Goal: Transaction & Acquisition: Download file/media

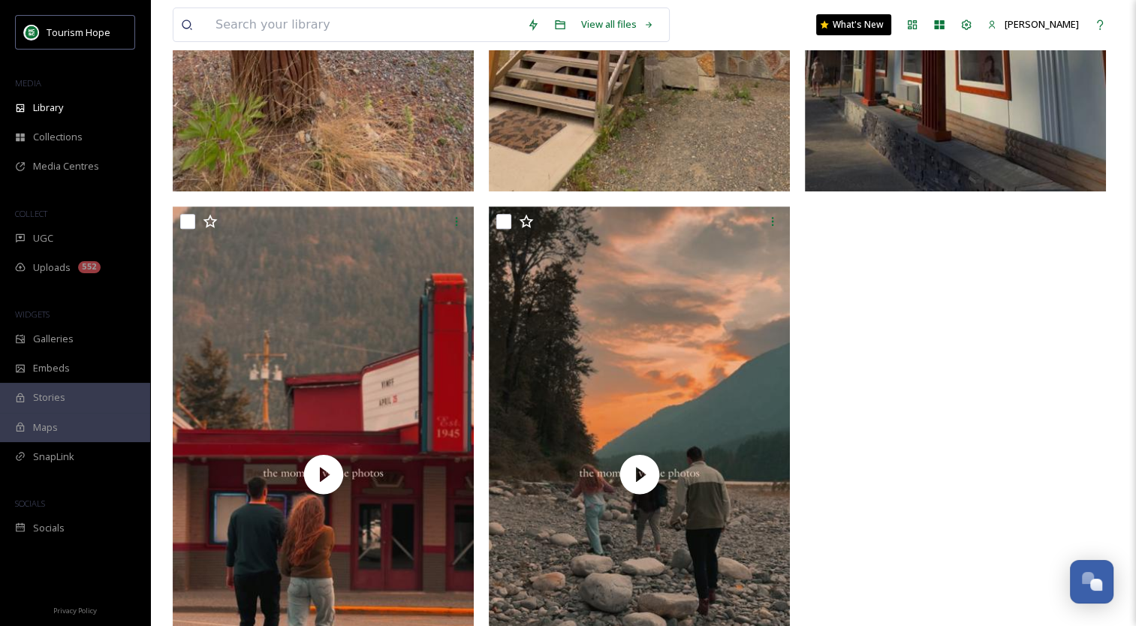
scroll to position [689, 0]
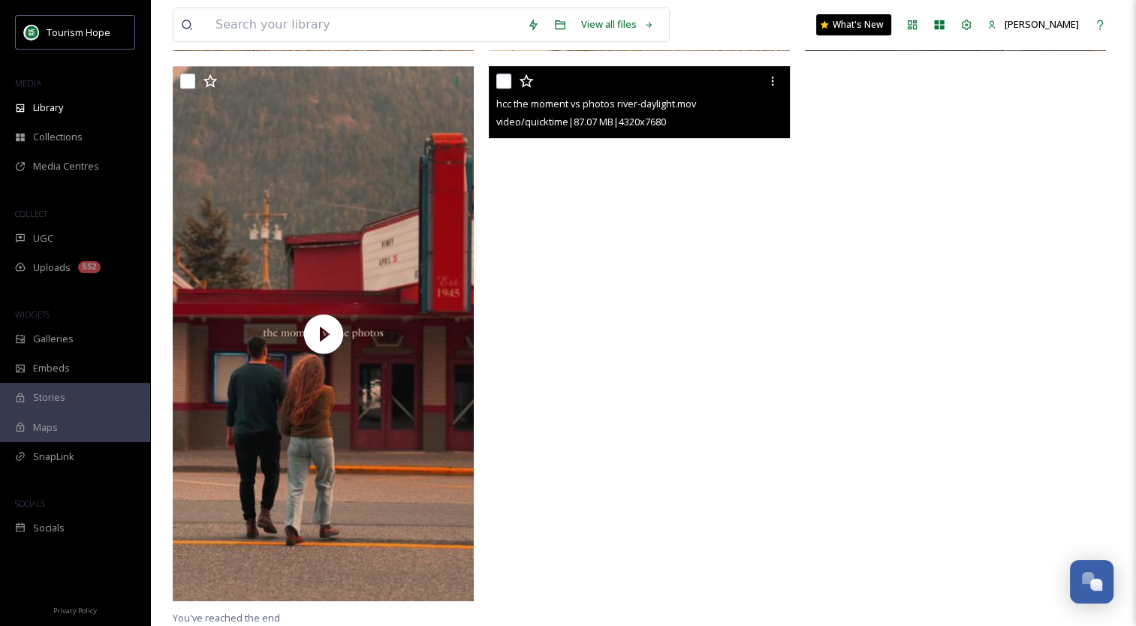
click at [639, 350] on video "hcc the moment vs photos river-daylight.mov" at bounding box center [639, 333] width 301 height 535
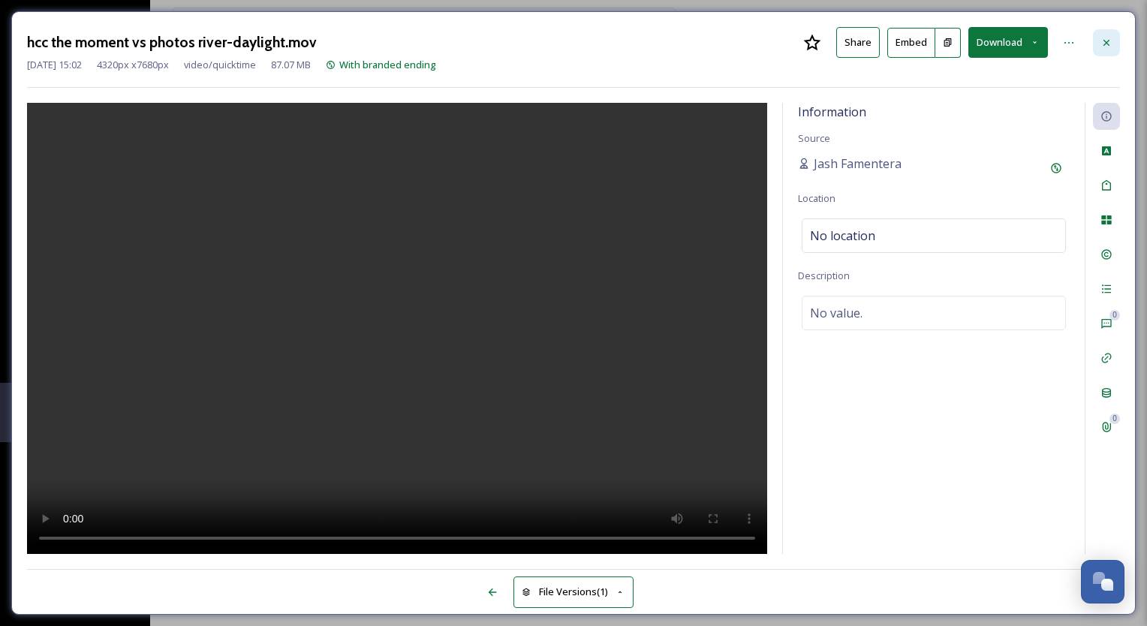
click at [1105, 45] on icon at bounding box center [1106, 43] width 12 height 12
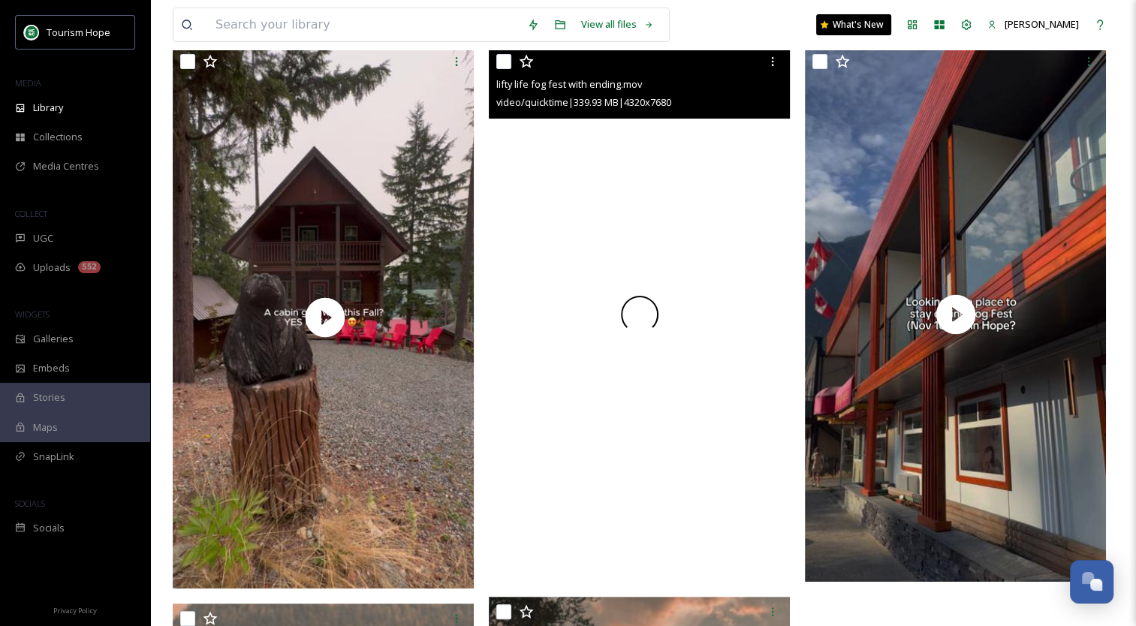
scroll to position [14, 0]
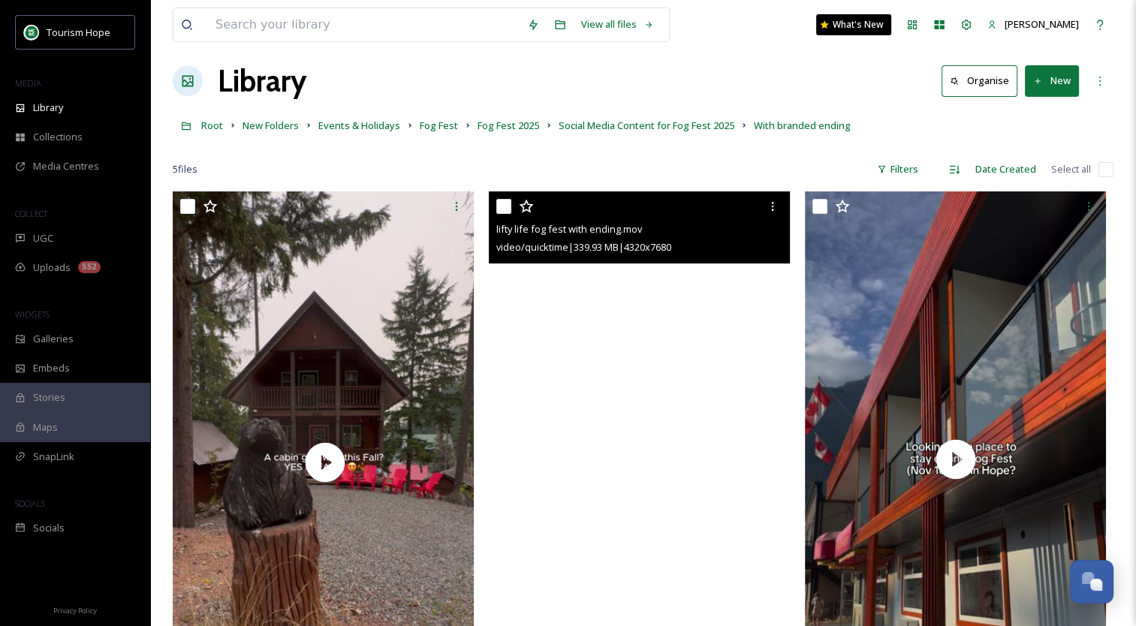
click at [645, 445] on video "lifty life fog fest with ending.mov" at bounding box center [639, 458] width 301 height 535
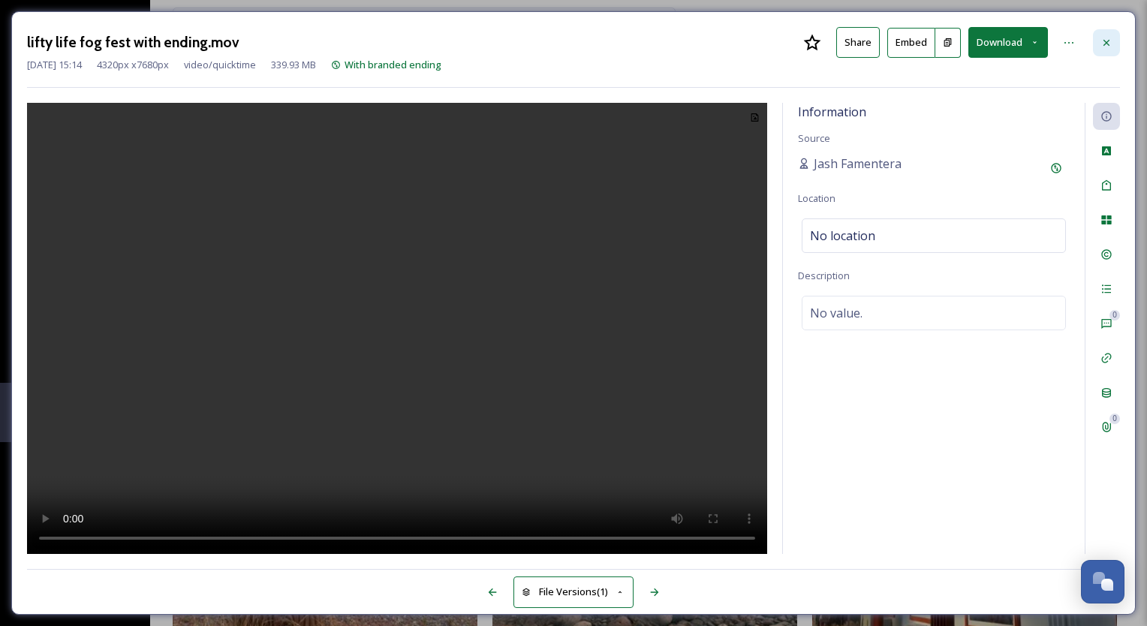
click at [1109, 43] on icon at bounding box center [1106, 43] width 12 height 12
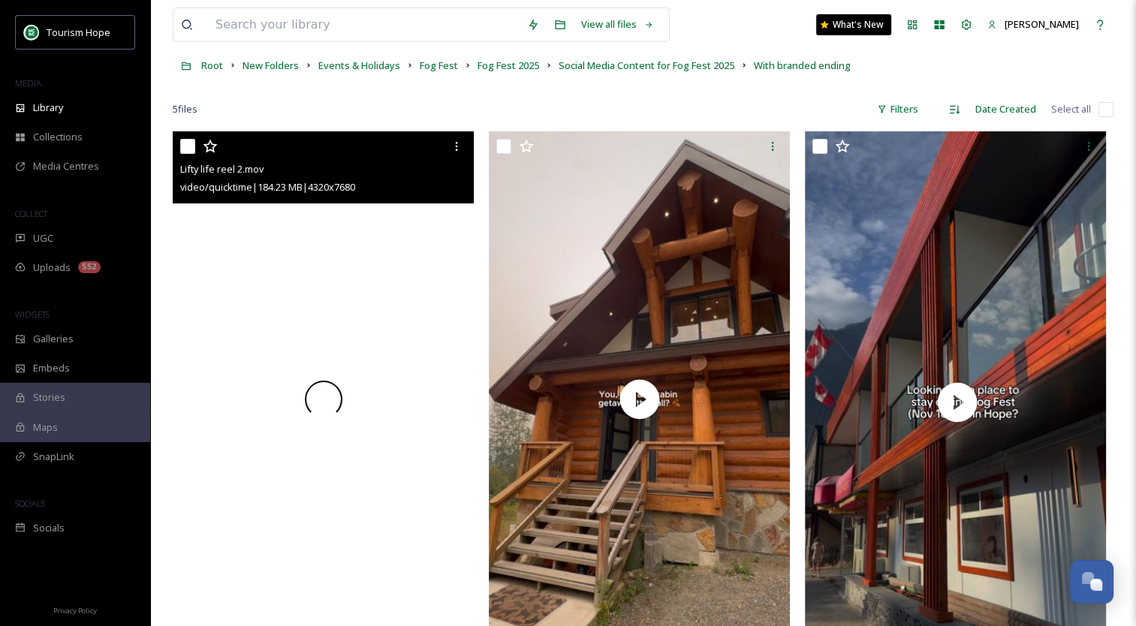
scroll to position [164, 0]
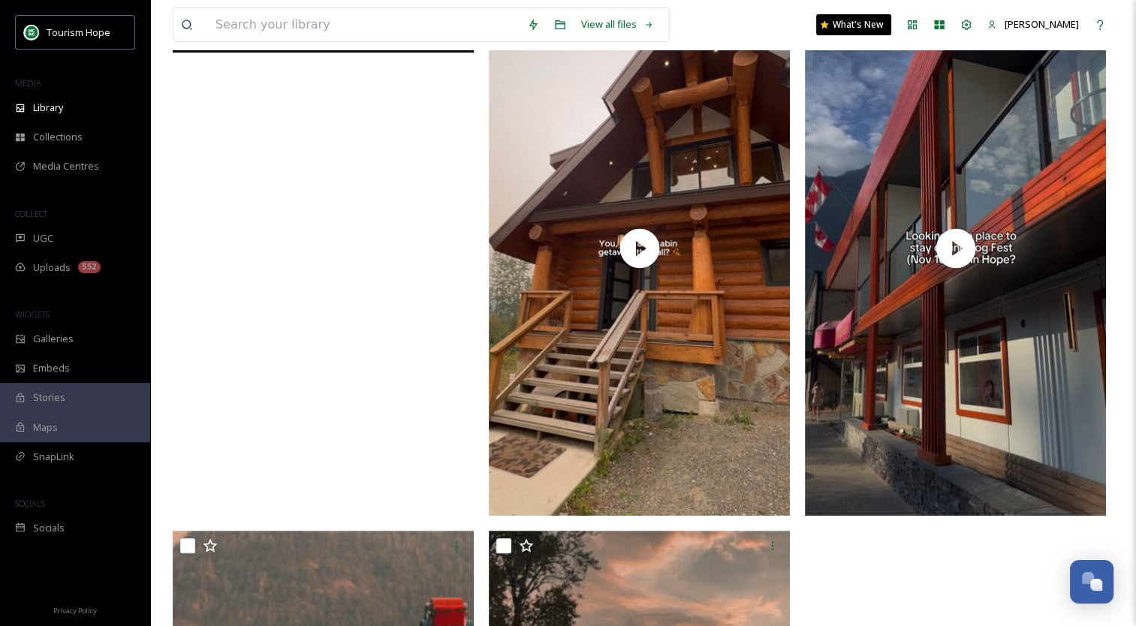
scroll to position [225, 0]
click at [342, 311] on video "Lifty life reel 2.mov" at bounding box center [323, 247] width 301 height 535
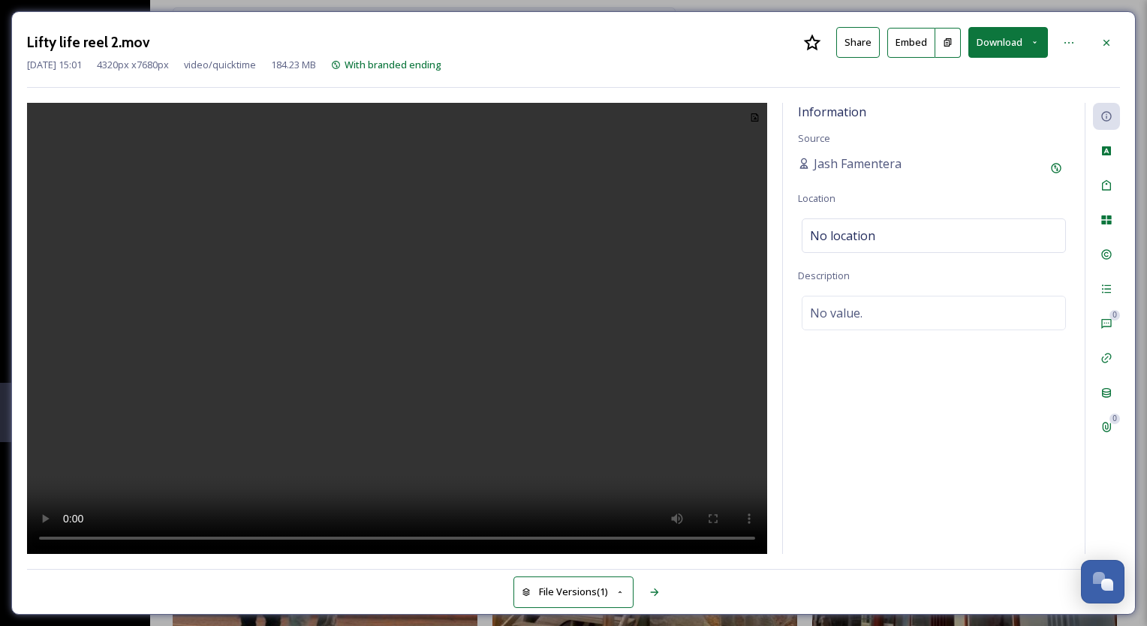
click at [567, 275] on div at bounding box center [397, 328] width 740 height 451
click at [1114, 44] on div at bounding box center [1106, 42] width 27 height 27
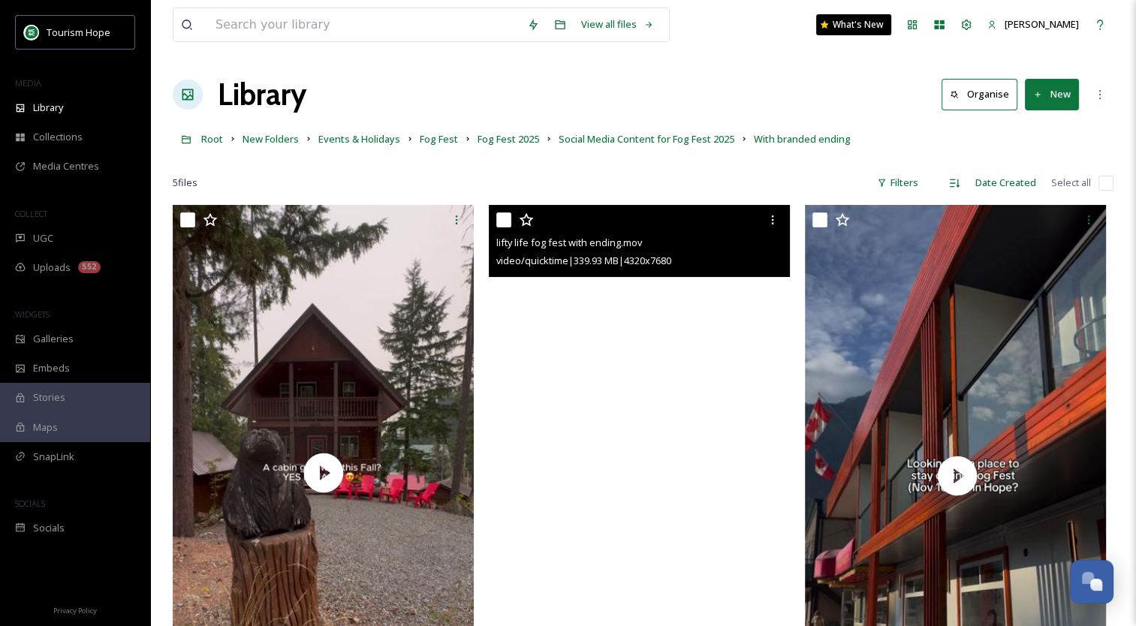
click at [699, 375] on video "lifty life fog fest with ending.mov" at bounding box center [639, 472] width 301 height 535
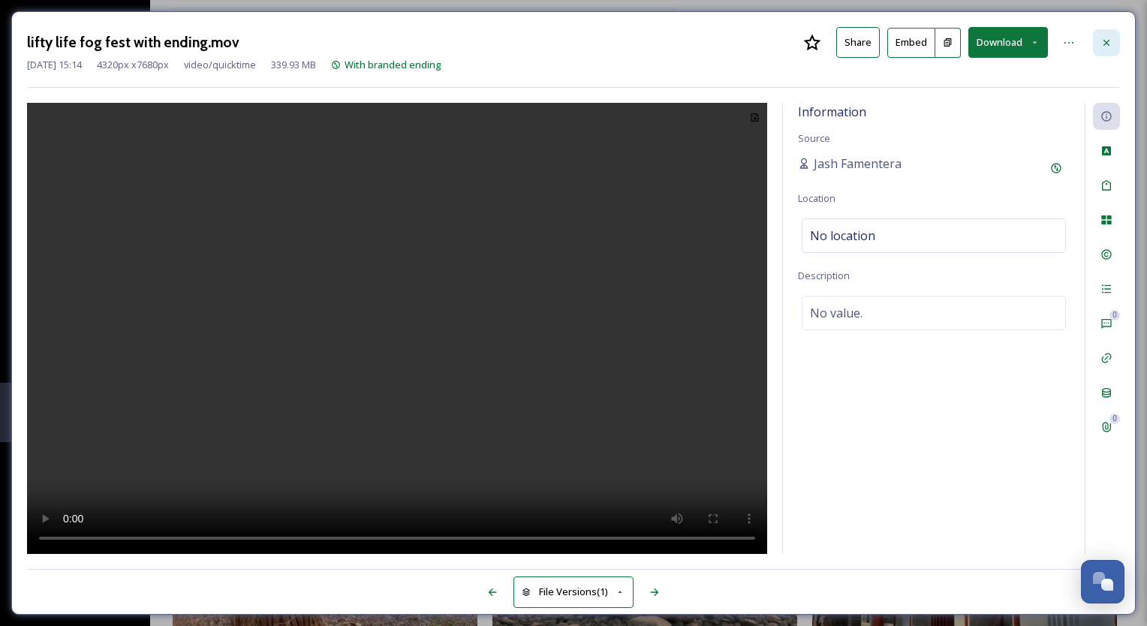
click at [1109, 41] on icon at bounding box center [1106, 43] width 12 height 12
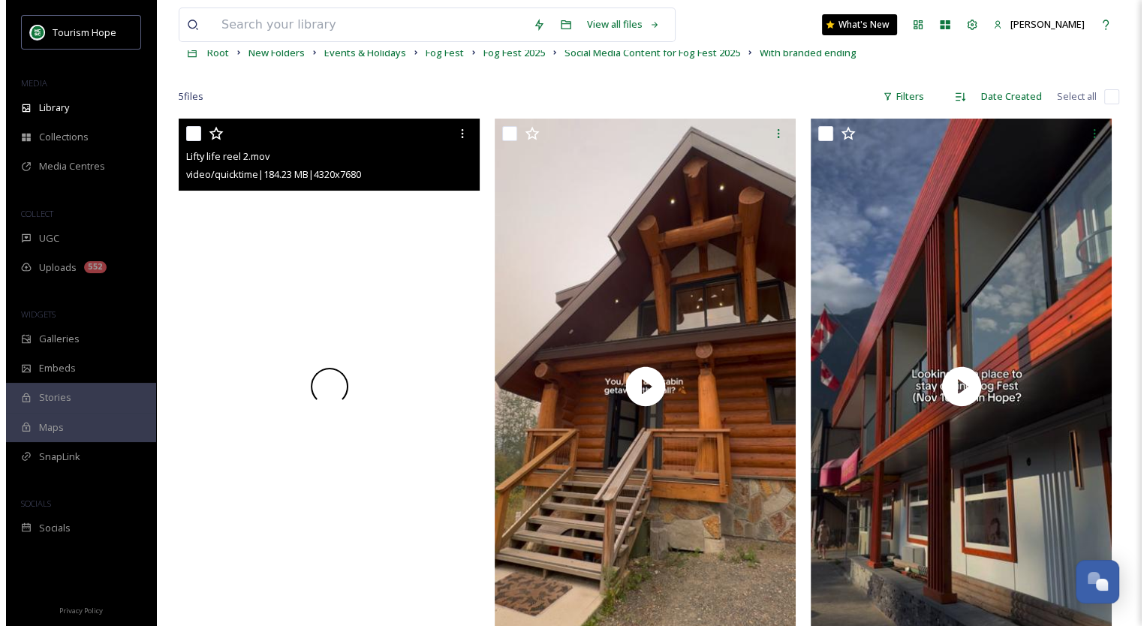
scroll to position [150, 0]
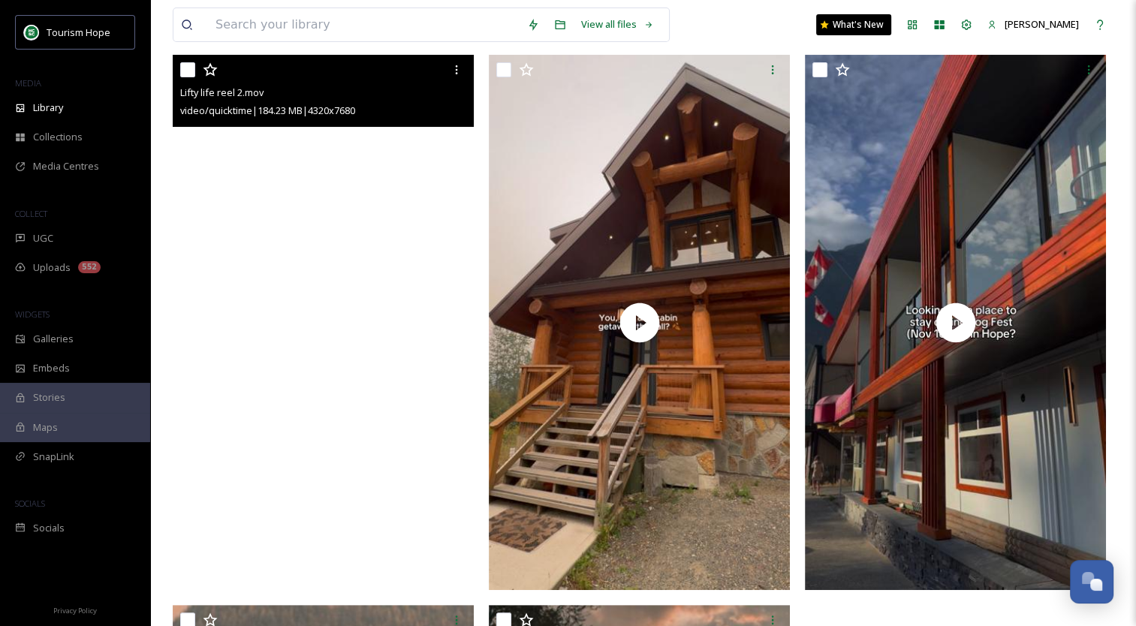
click at [335, 298] on video "Lifty life reel 2.mov" at bounding box center [323, 322] width 301 height 535
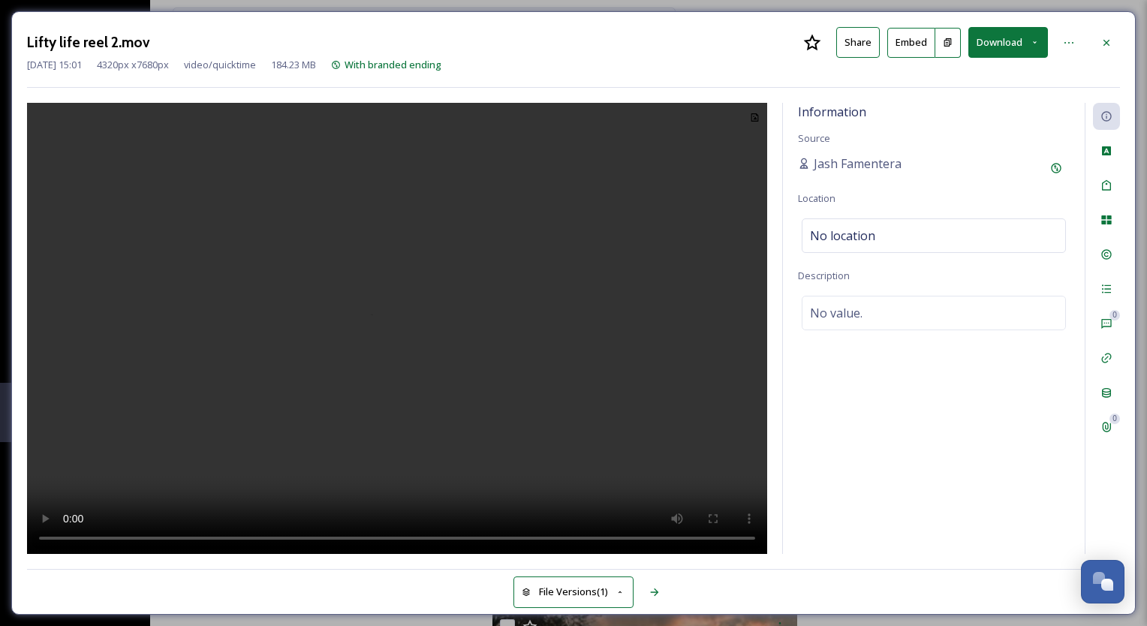
click at [615, 586] on button "File Versions (1)" at bounding box center [573, 591] width 120 height 31
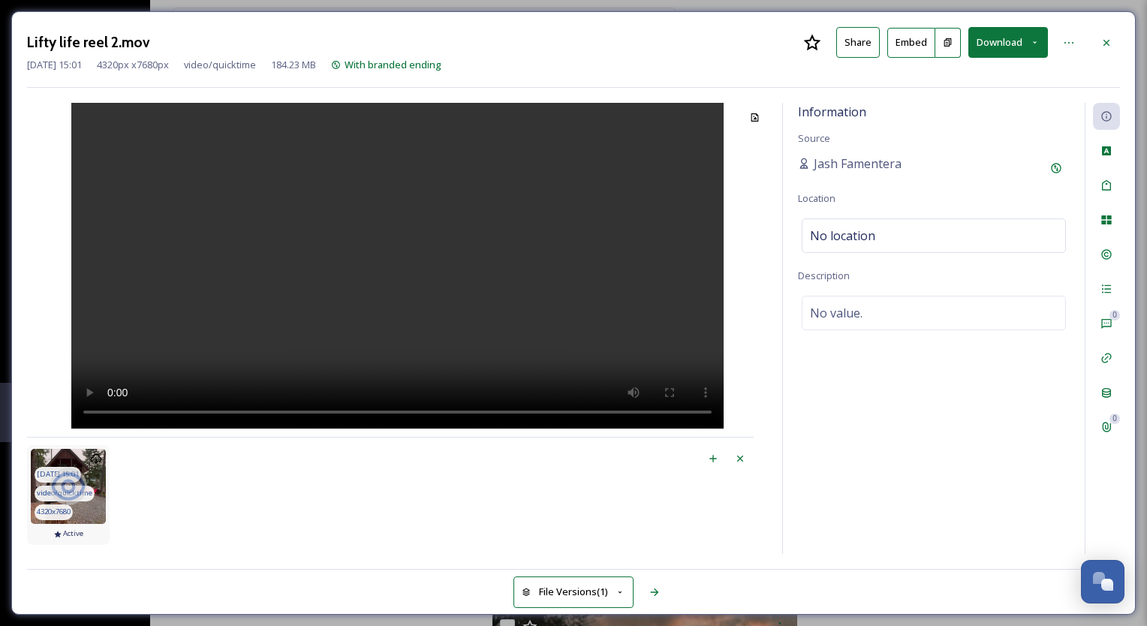
click at [82, 498] on div at bounding box center [68, 486] width 75 height 75
click at [59, 473] on icon at bounding box center [69, 487] width 38 height 38
click at [594, 197] on div at bounding box center [397, 266] width 740 height 326
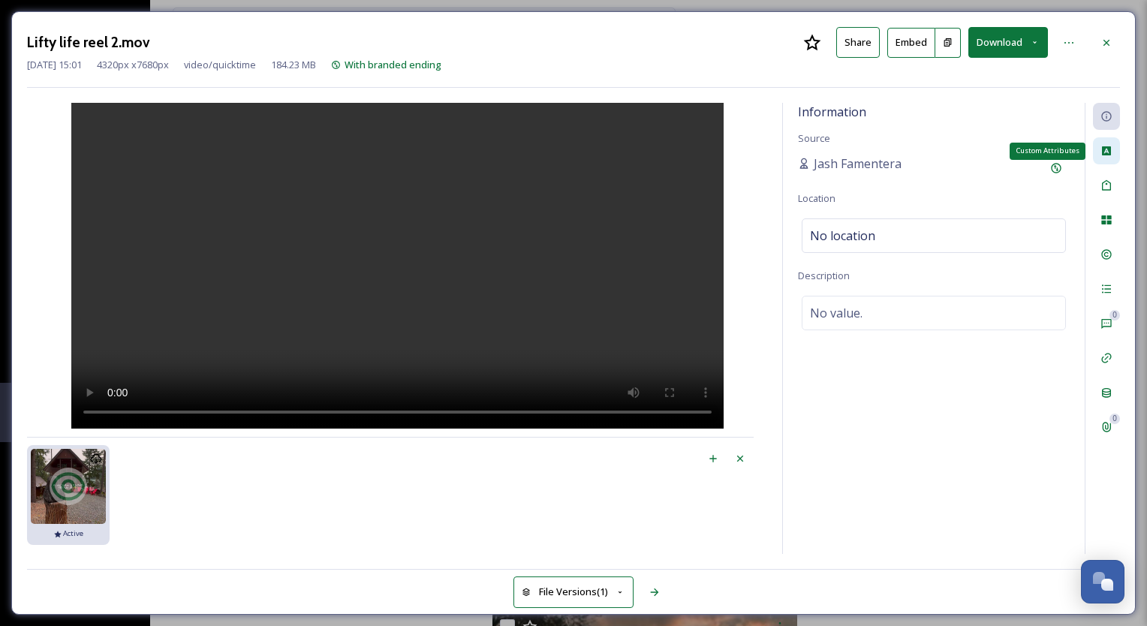
click at [1109, 155] on icon at bounding box center [1106, 151] width 12 height 12
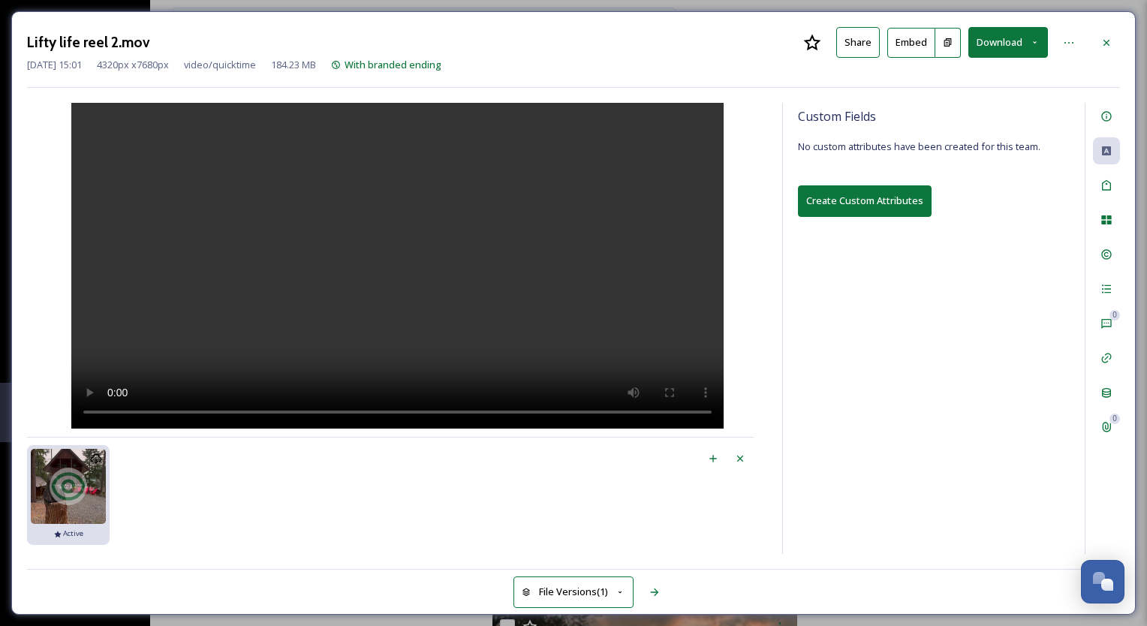
click at [1009, 39] on button "Download" at bounding box center [1008, 42] width 80 height 31
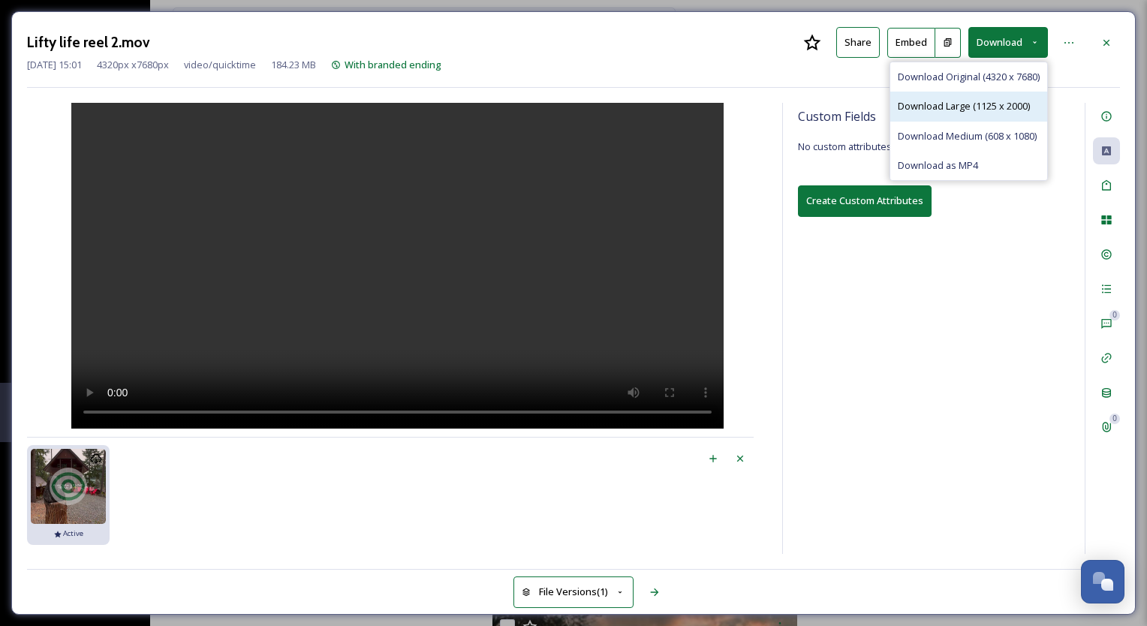
click at [967, 112] on span "Download Large (1125 x 2000)" at bounding box center [964, 106] width 132 height 14
